Goal: Find specific page/section: Find specific page/section

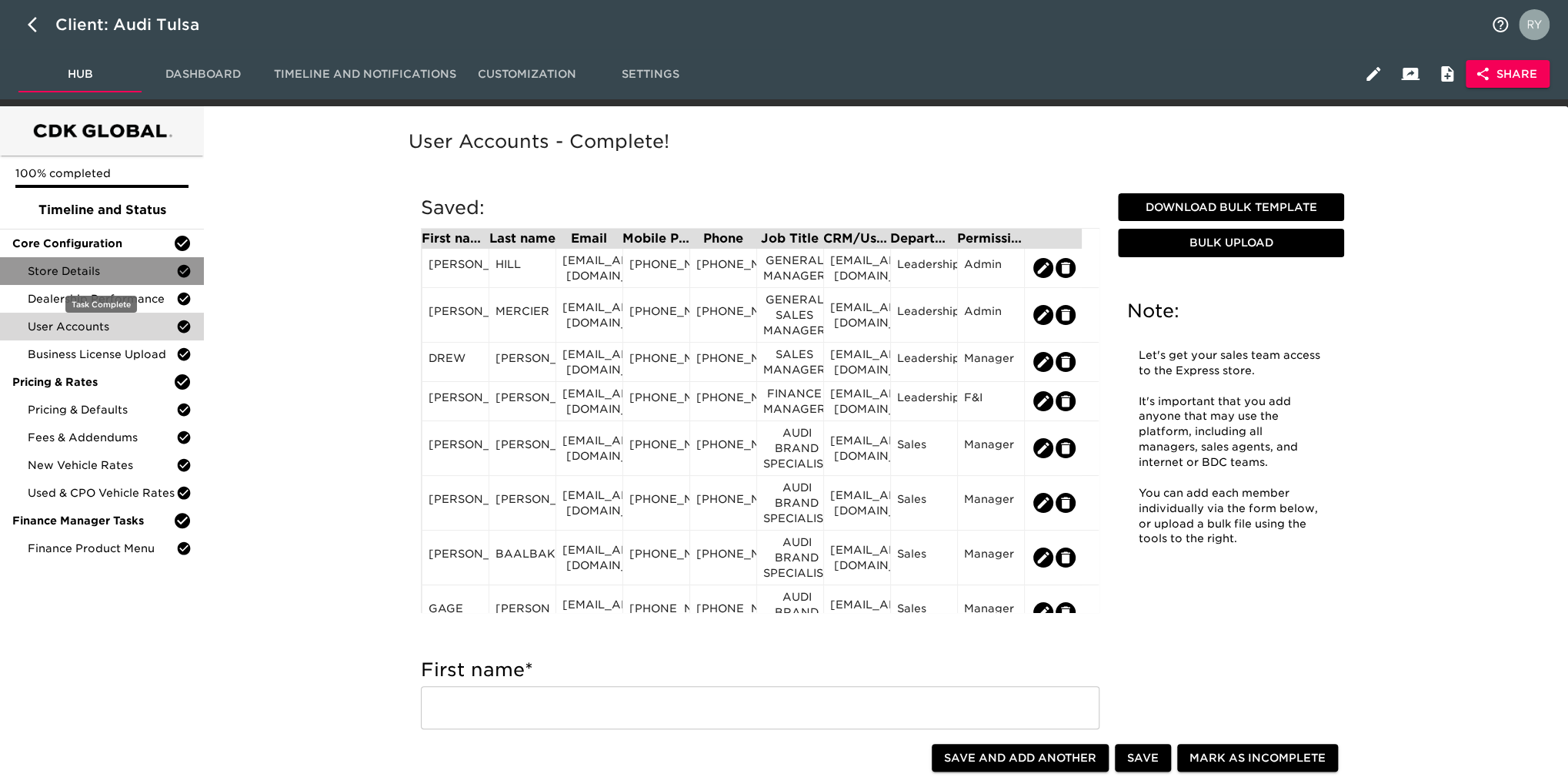
click at [87, 279] on div "Store Details" at bounding box center [102, 270] width 204 height 27
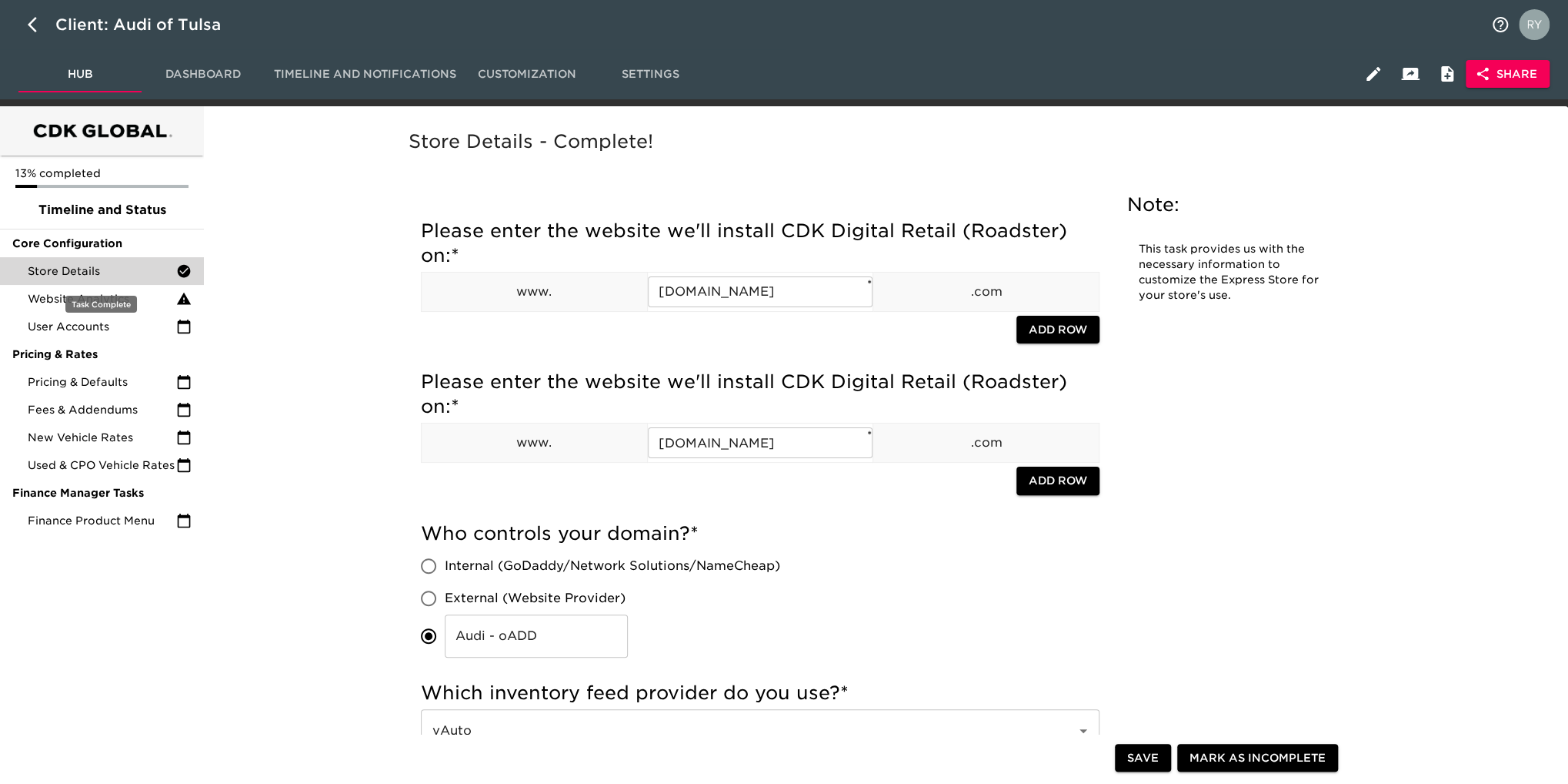
click at [99, 146] on div "Store Details" at bounding box center [102, 270] width 204 height 27
